Goal: Task Accomplishment & Management: Use online tool/utility

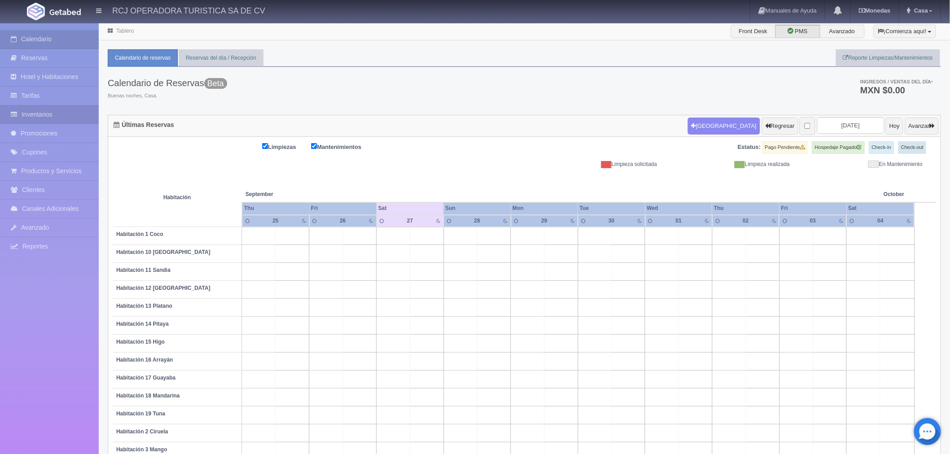
click at [32, 119] on link "Inventarios" at bounding box center [49, 114] width 99 height 18
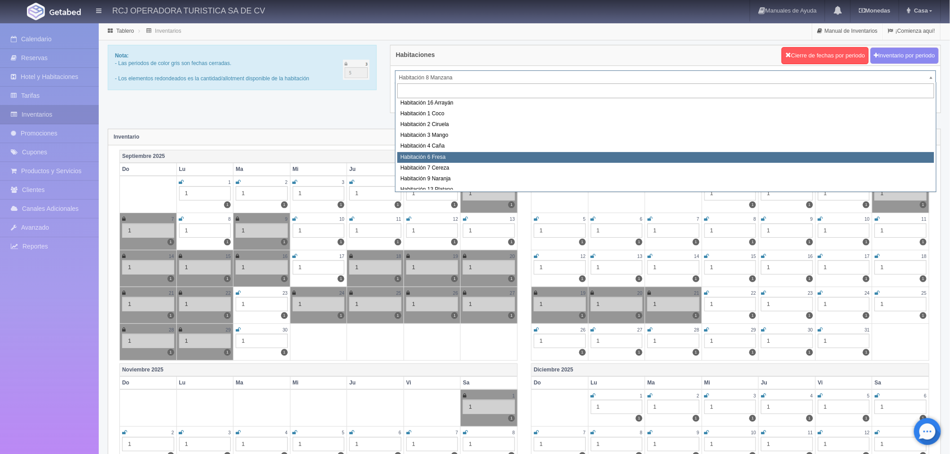
scroll to position [115, 0]
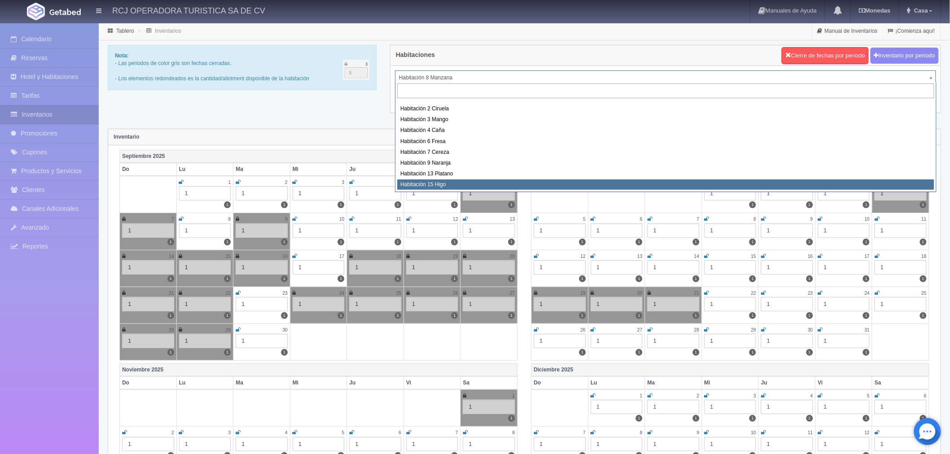
select select "1614"
